Goal: Find specific page/section

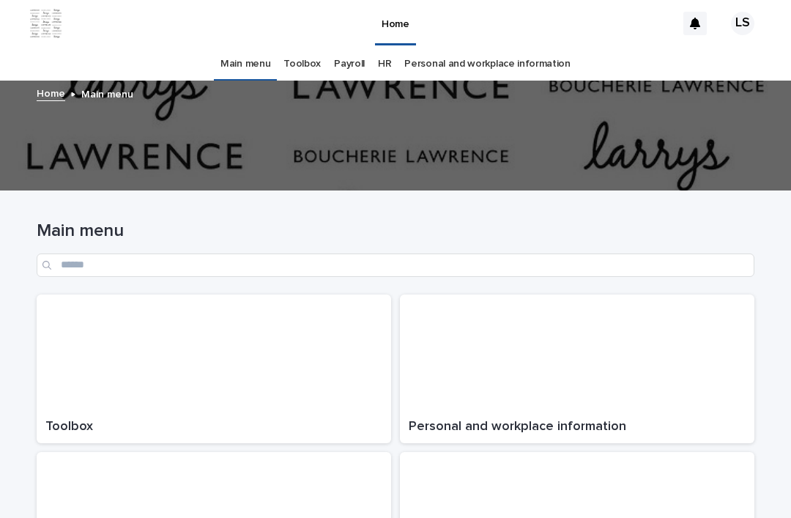
scroll to position [47, 0]
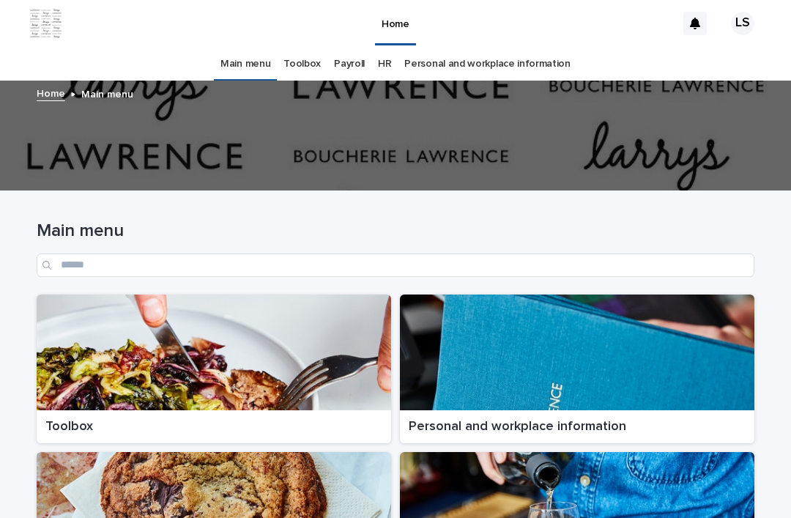
click at [329, 333] on div at bounding box center [214, 352] width 354 height 116
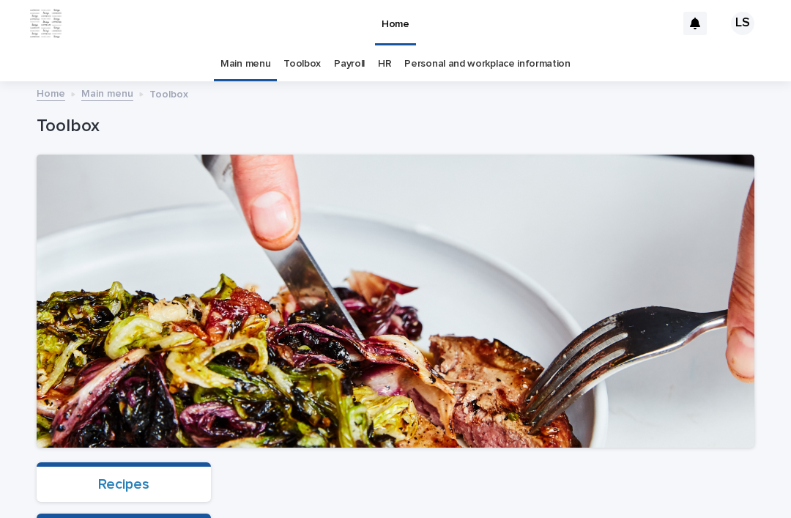
click at [192, 475] on div "Recipes" at bounding box center [123, 484] width 157 height 18
click at [171, 462] on section "Recipes" at bounding box center [124, 482] width 174 height 40
click at [169, 462] on section "Recipes" at bounding box center [124, 482] width 174 height 40
click at [102, 462] on section "Recipes" at bounding box center [124, 482] width 174 height 40
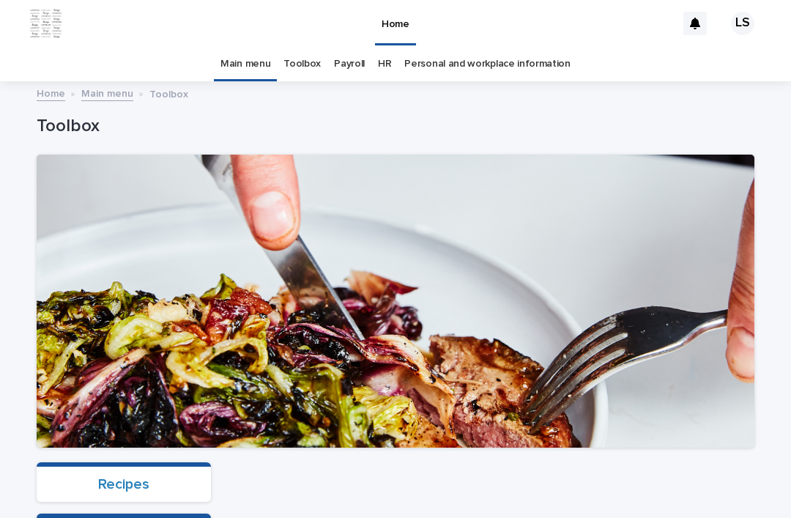
click at [98, 477] on link "Recipes" at bounding box center [123, 484] width 51 height 15
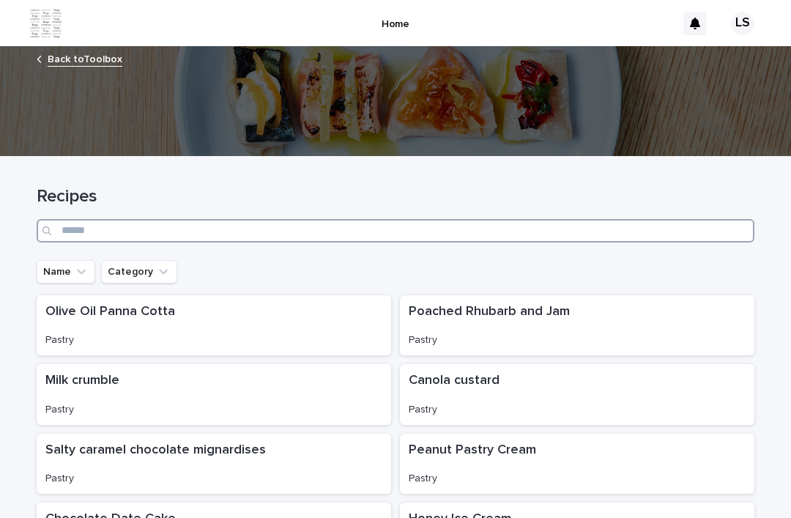
click at [306, 219] on input "Search" at bounding box center [396, 230] width 718 height 23
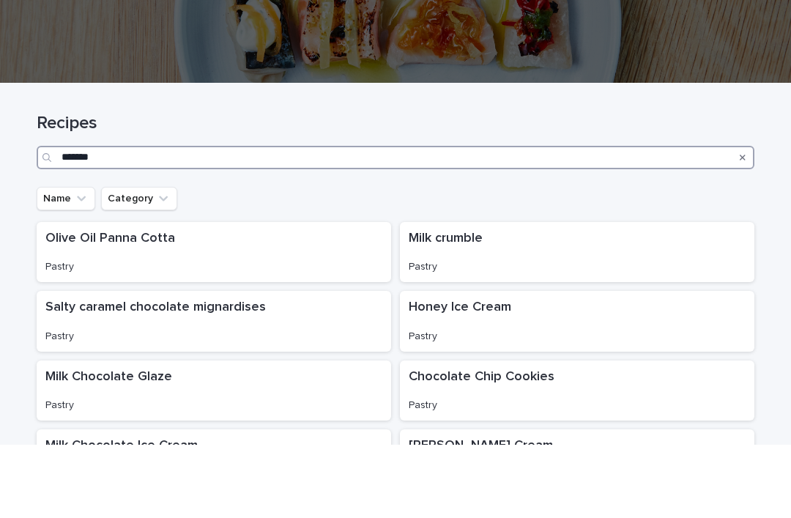
type input "********"
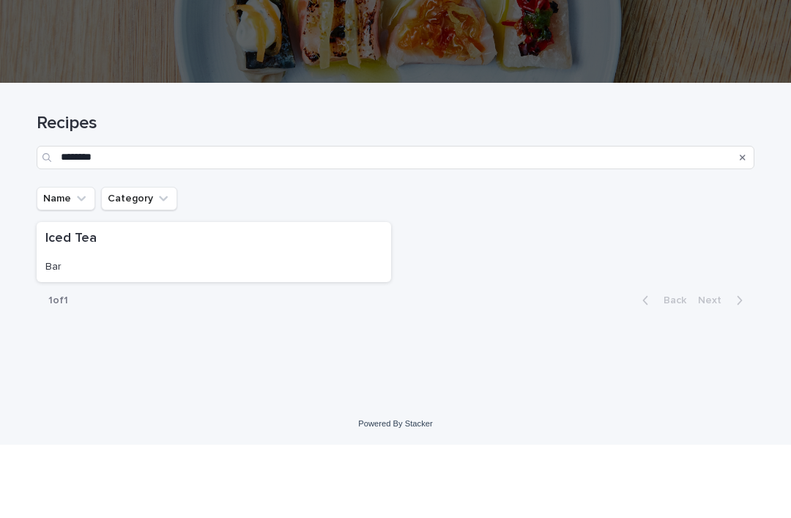
click at [64, 304] on p "Iced Tea" at bounding box center [213, 312] width 337 height 16
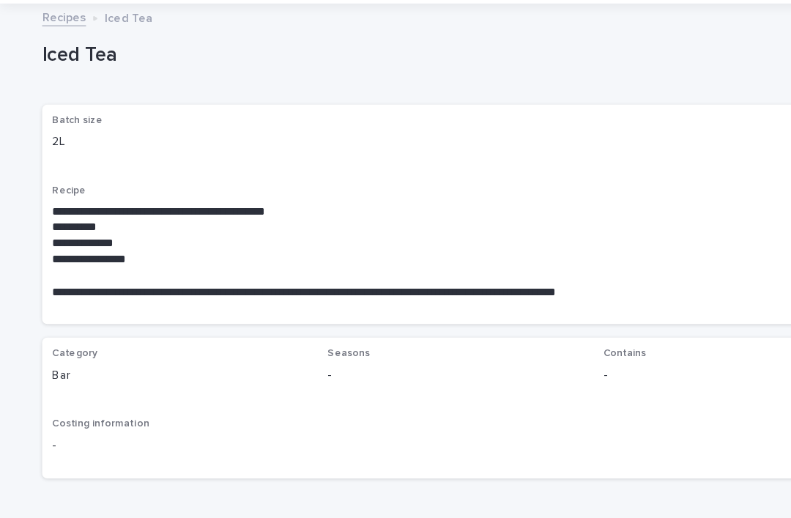
scroll to position [16, 0]
